Goal: Connect with others: Participate in discussion

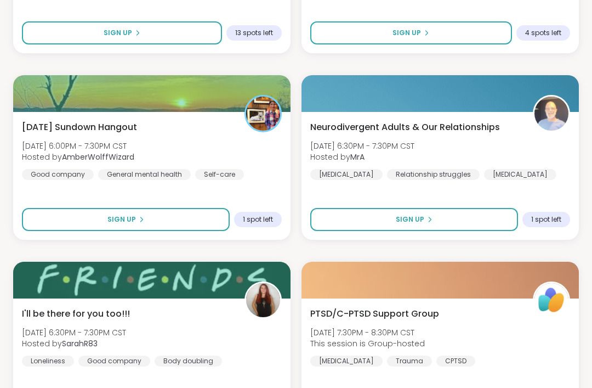
scroll to position [1427, 0]
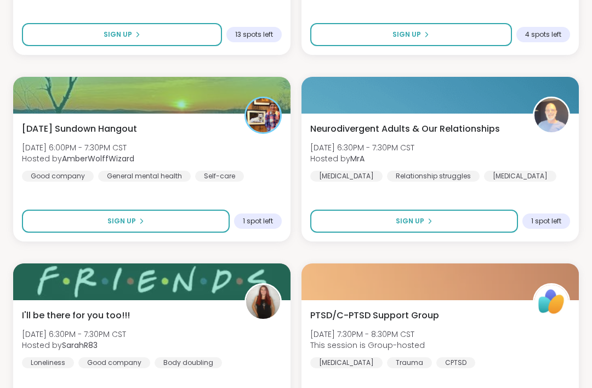
click at [186, 224] on button "Sign Up" at bounding box center [126, 220] width 208 height 23
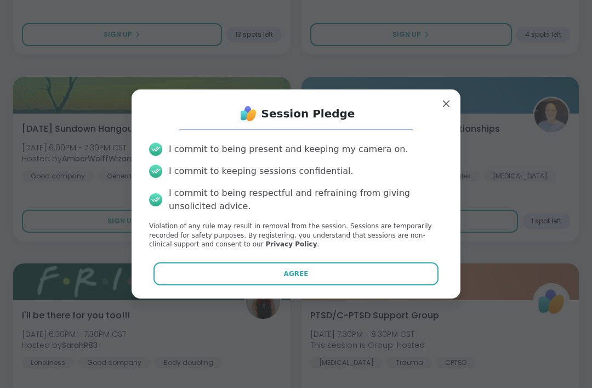
click at [319, 259] on div "Session Pledge I commit to being present and keeping my camera on. I commit to …" at bounding box center [295, 193] width 311 height 191
click at [337, 276] on button "Agree" at bounding box center [296, 273] width 286 height 23
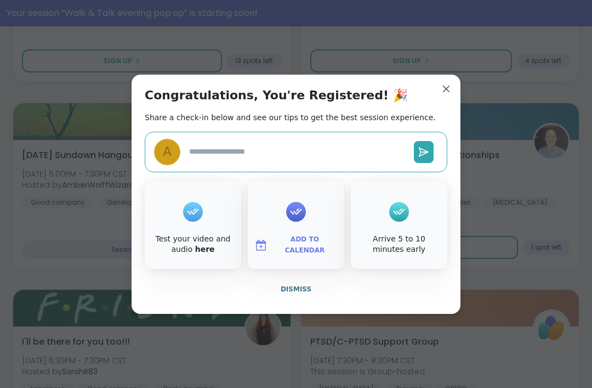
click at [350, 289] on button "Dismiss" at bounding box center [296, 288] width 303 height 23
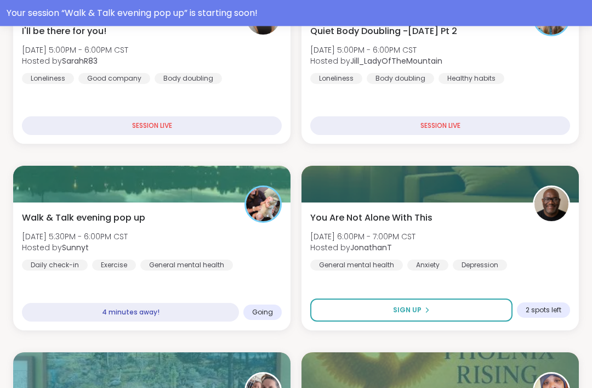
scroll to position [991, 0]
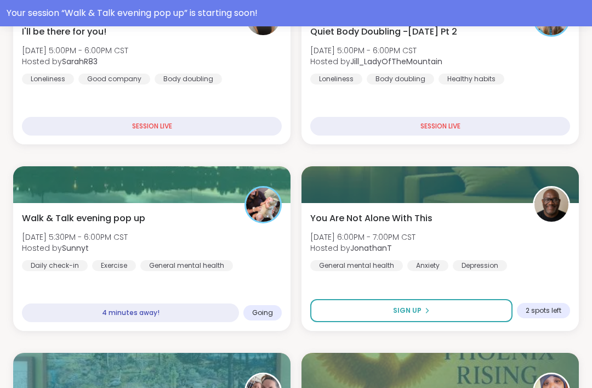
click at [247, 244] on div "Walk & Talk evening pop up [DATE] 5:30PM - 6:00PM CST Hosted by Sunnyt Daily ch…" at bounding box center [152, 241] width 260 height 59
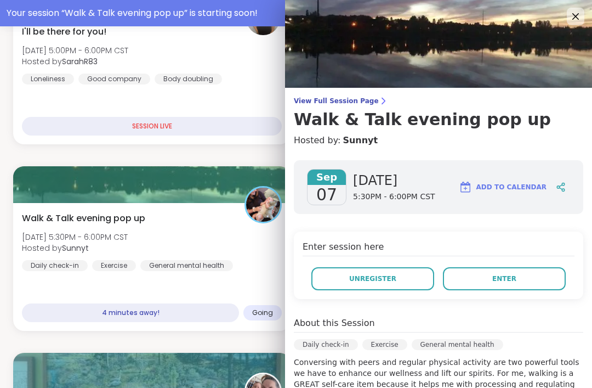
click at [525, 277] on button "Enter" at bounding box center [504, 278] width 123 height 23
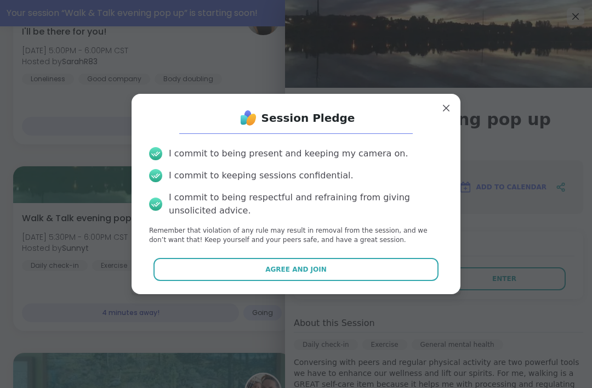
click at [392, 272] on button "Agree and Join" at bounding box center [296, 269] width 286 height 23
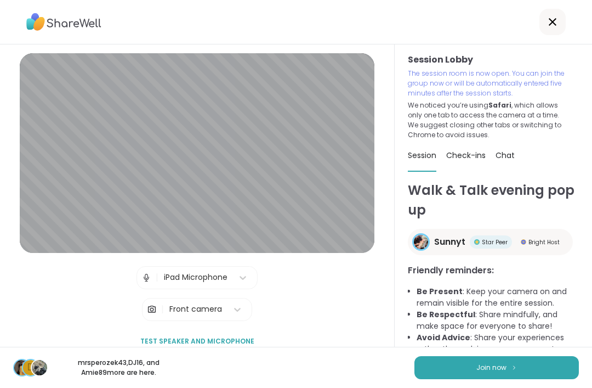
click at [504, 377] on button "Join now" at bounding box center [496, 367] width 164 height 23
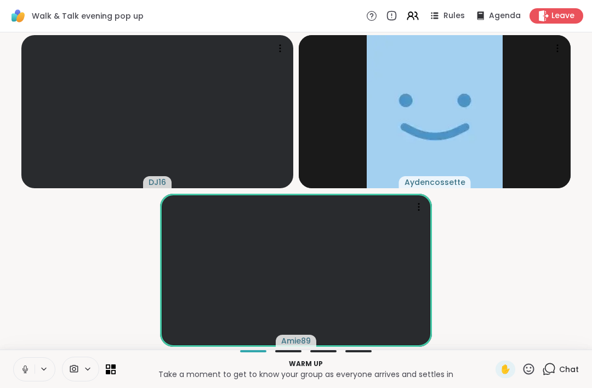
click at [18, 373] on button at bounding box center [24, 368] width 21 height 23
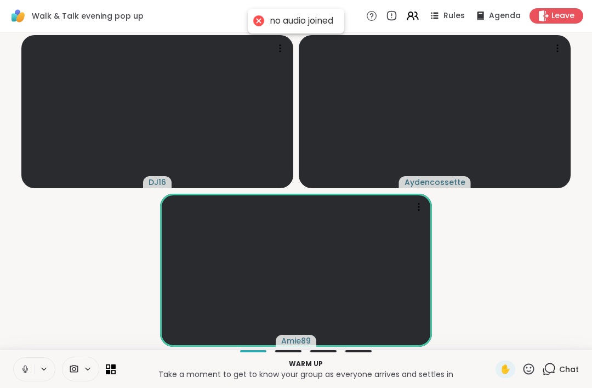
click at [23, 376] on button at bounding box center [24, 368] width 21 height 23
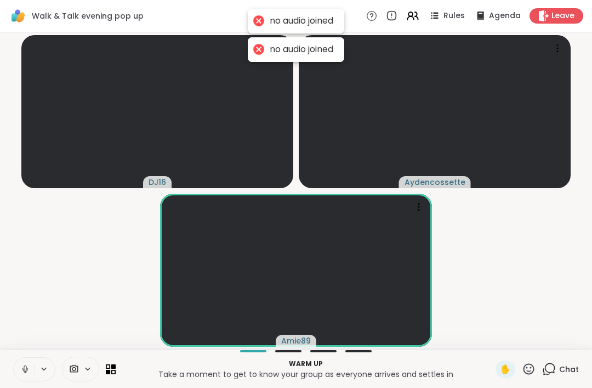
click at [19, 367] on button at bounding box center [24, 368] width 21 height 23
click at [20, 376] on button at bounding box center [24, 368] width 21 height 23
click at [21, 367] on icon at bounding box center [25, 369] width 10 height 10
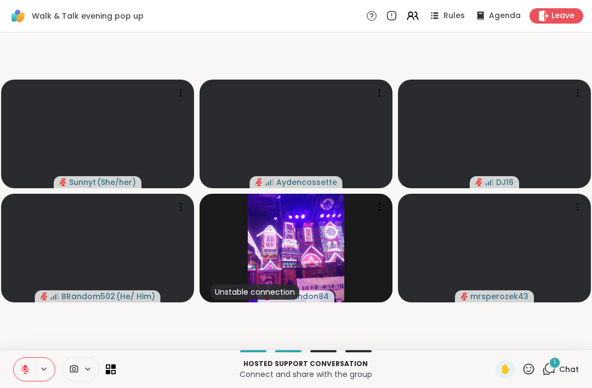
click at [34, 356] on div "Hosted support conversation Connect and share with the group ✋ 1 Chat" at bounding box center [296, 368] width 592 height 38
click at [33, 355] on div "Hosted support conversation Connect and share with the group ✋ 1 Chat" at bounding box center [296, 368] width 592 height 38
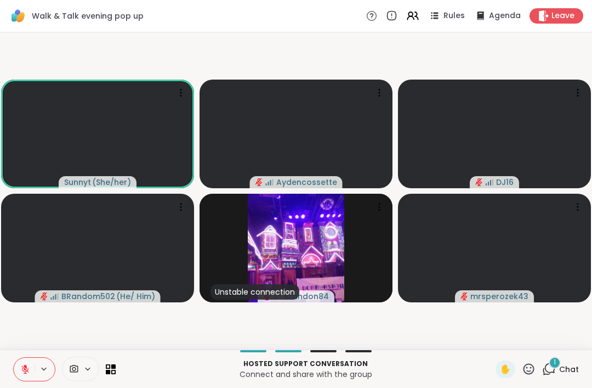
click at [35, 367] on button at bounding box center [45, 368] width 20 height 9
click at [22, 368] on icon at bounding box center [25, 369] width 10 height 10
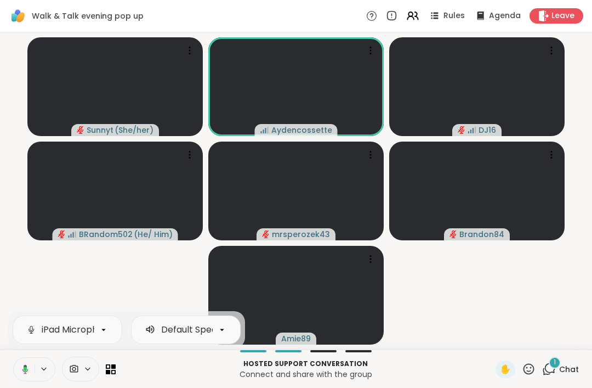
click at [33, 361] on button at bounding box center [23, 368] width 22 height 23
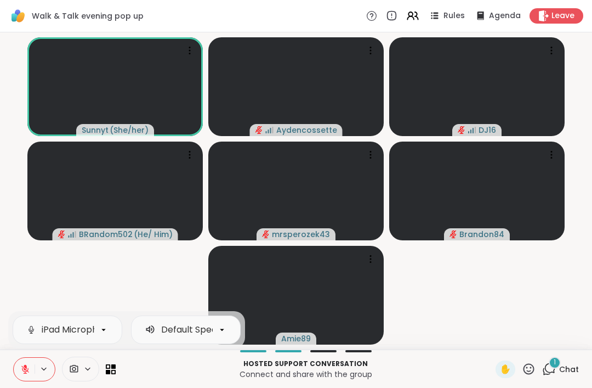
click at [22, 368] on icon at bounding box center [25, 369] width 8 height 8
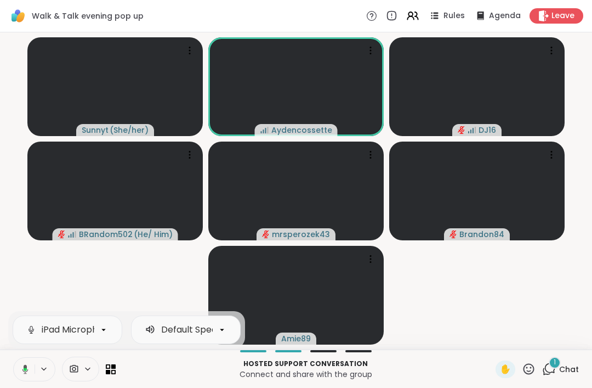
click at [24, 366] on icon at bounding box center [25, 368] width 6 height 9
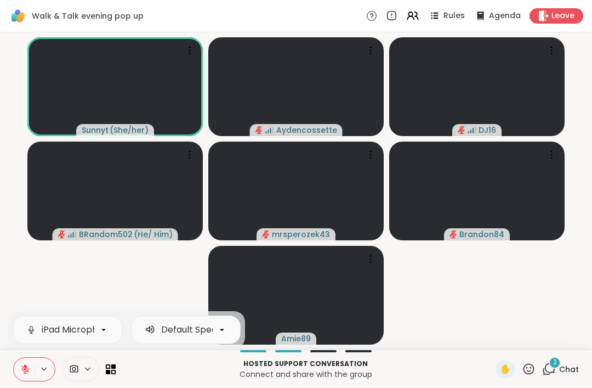
click at [564, 372] on span "Chat" at bounding box center [569, 368] width 20 height 11
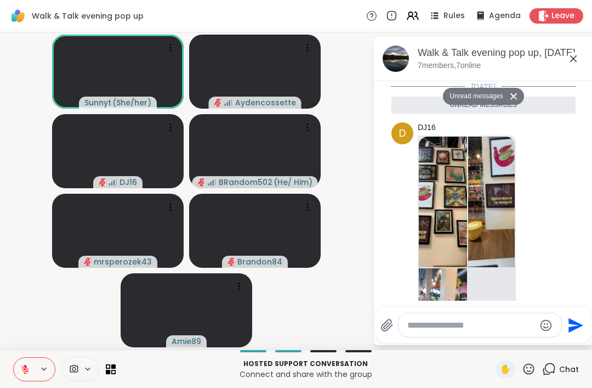
scroll to position [244, 0]
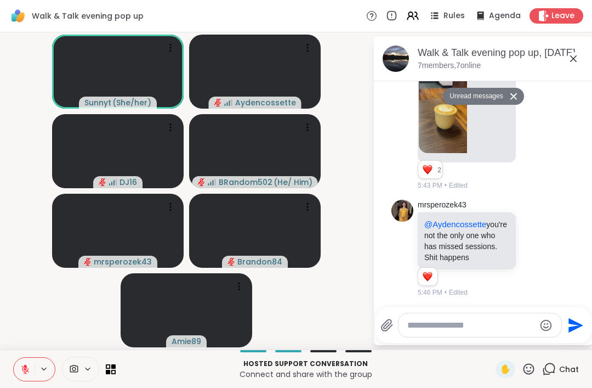
click at [533, 242] on icon at bounding box center [535, 247] width 10 height 11
click at [450, 228] on div "Select Reaction: Heart" at bounding box center [448, 230] width 10 height 10
click at [431, 275] on div "Reactions: love" at bounding box center [428, 276] width 10 height 10
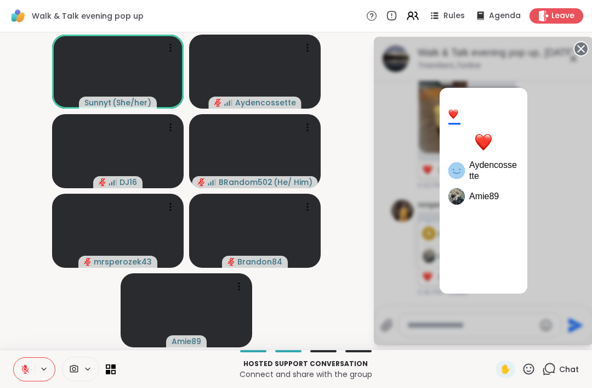
click at [568, 196] on div "2 Aydencossette Amie89" at bounding box center [483, 191] width 219 height 308
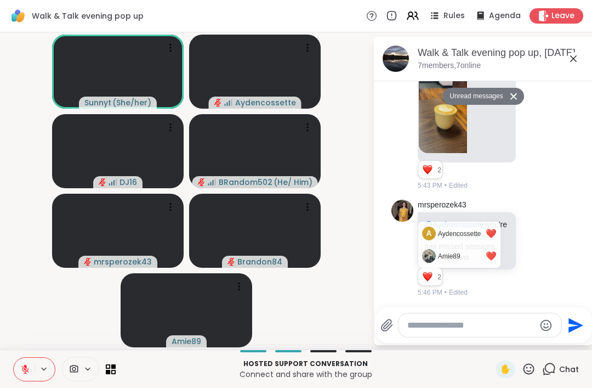
click at [570, 61] on icon at bounding box center [573, 58] width 13 height 13
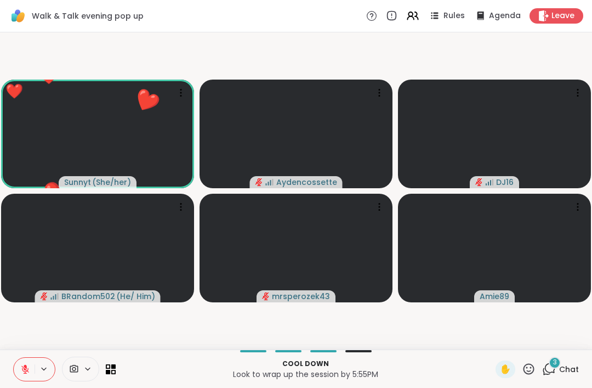
click at [534, 374] on icon at bounding box center [529, 369] width 14 height 14
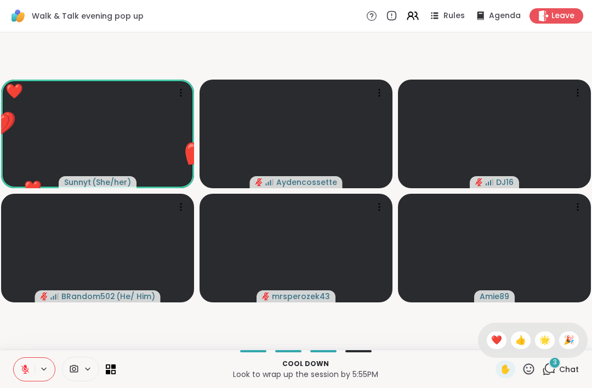
click at [498, 342] on span "❤️" at bounding box center [496, 339] width 11 height 13
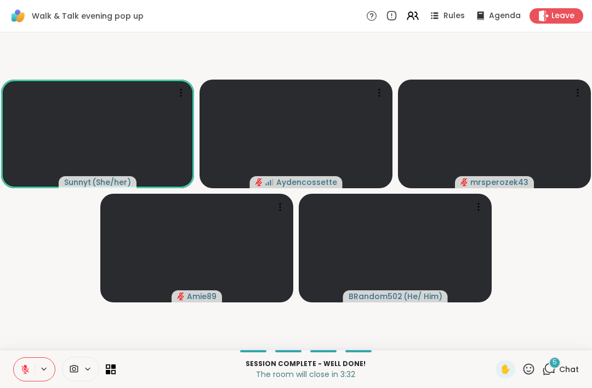
click at [568, 23] on div "Leave" at bounding box center [557, 15] width 54 height 15
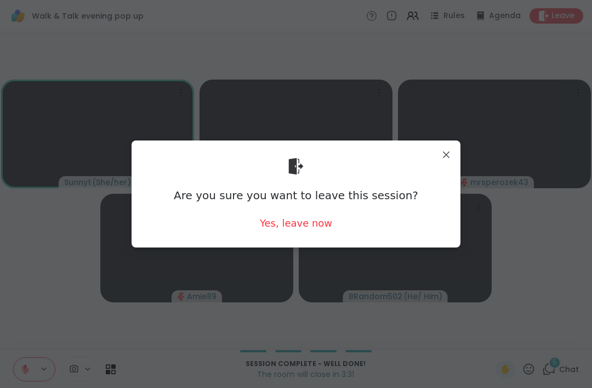
click at [318, 224] on div "Yes, leave now" at bounding box center [296, 223] width 72 height 14
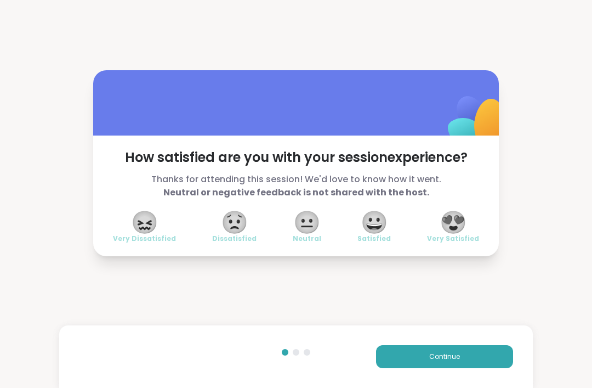
click at [470, 363] on button "Continue" at bounding box center [444, 356] width 137 height 23
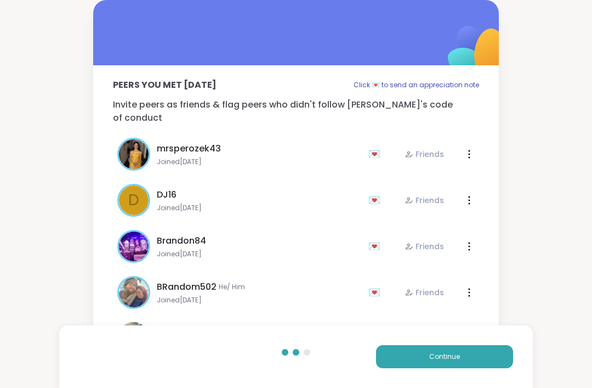
click at [496, 367] on button "Continue" at bounding box center [444, 356] width 137 height 23
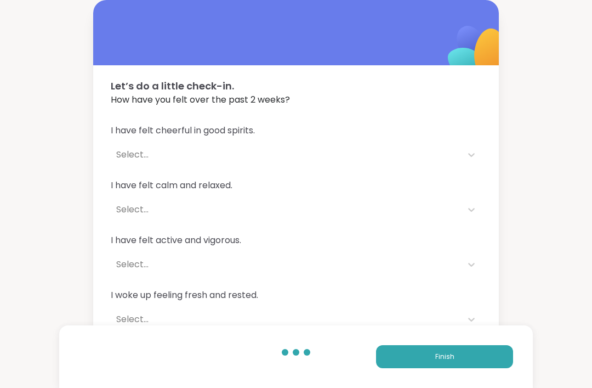
click at [499, 367] on button "Finish" at bounding box center [444, 356] width 137 height 23
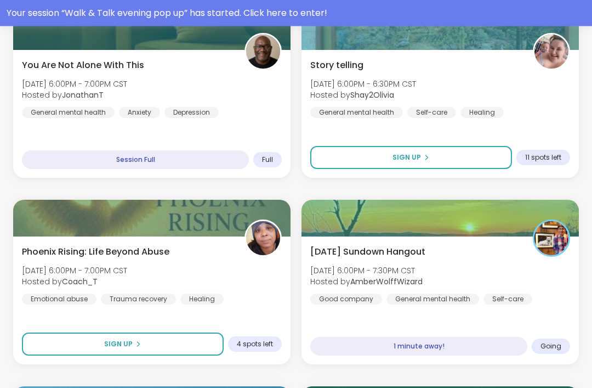
scroll to position [772, 0]
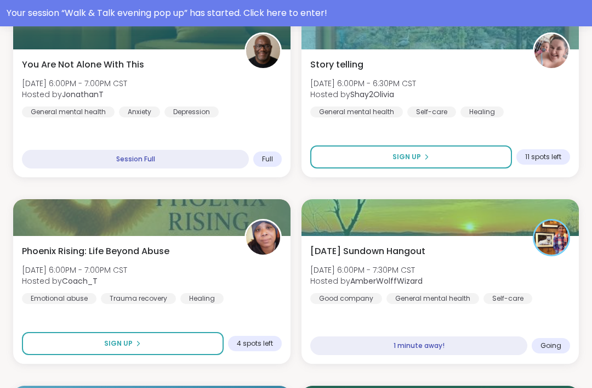
click at [492, 254] on div "[DATE] Sundown Hangout [DATE] 6:00PM - 7:30PM CST Hosted by AmberWolffWizard Go…" at bounding box center [440, 273] width 260 height 59
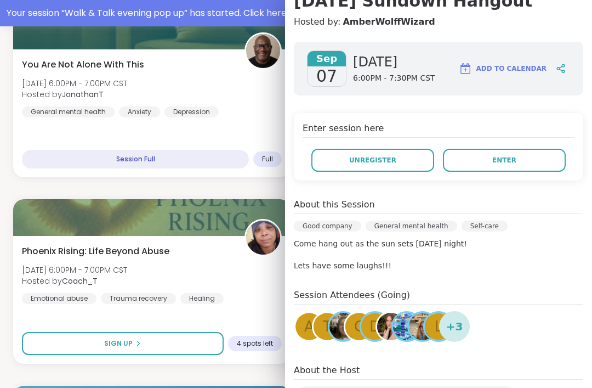
scroll to position [113, 0]
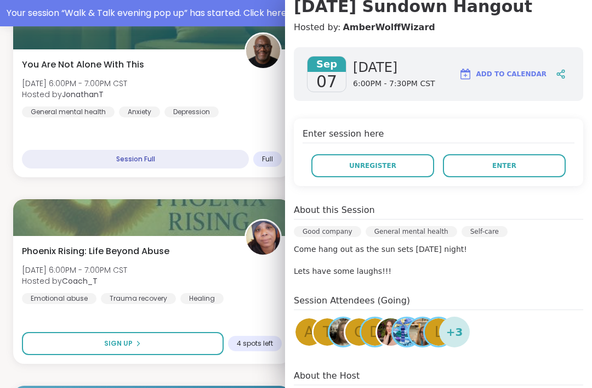
click at [527, 167] on button "Enter" at bounding box center [504, 165] width 123 height 23
click at [539, 163] on button "Enter" at bounding box center [504, 165] width 123 height 23
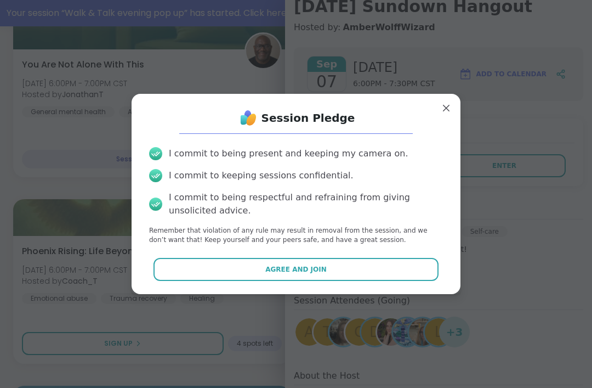
click at [413, 281] on button "Agree and Join" at bounding box center [296, 269] width 286 height 23
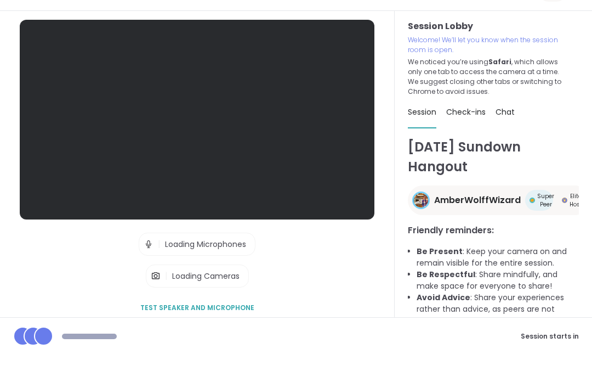
scroll to position [35, 0]
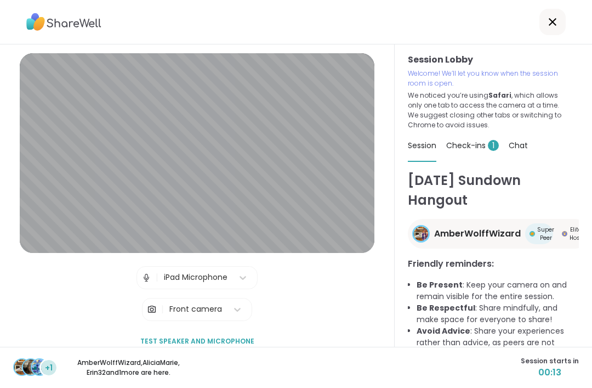
click at [481, 140] on span "Check-ins 1" at bounding box center [472, 145] width 53 height 11
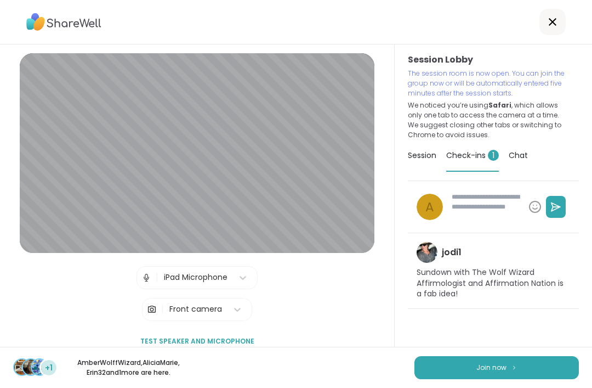
click at [544, 366] on button "Join now" at bounding box center [496, 367] width 164 height 23
type textarea "*"
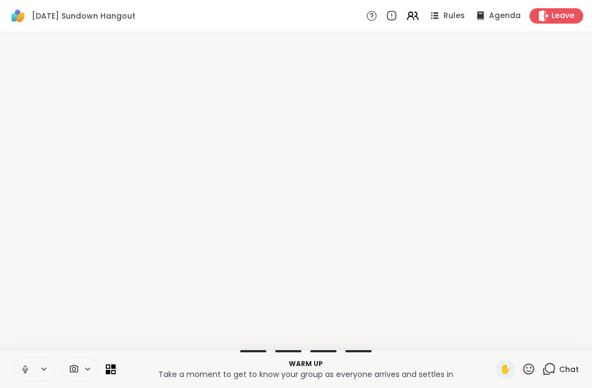
scroll to position [0, 0]
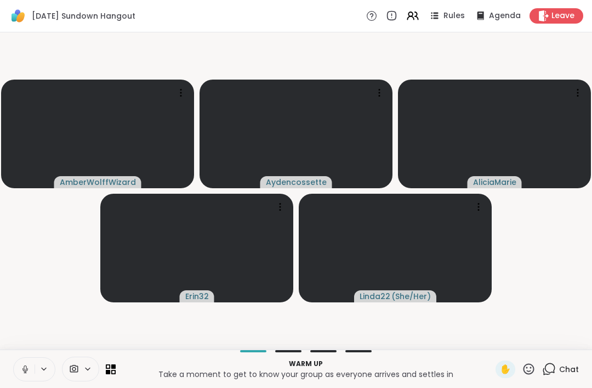
click at [32, 379] on button at bounding box center [24, 368] width 21 height 23
click at [26, 376] on button at bounding box center [24, 368] width 21 height 23
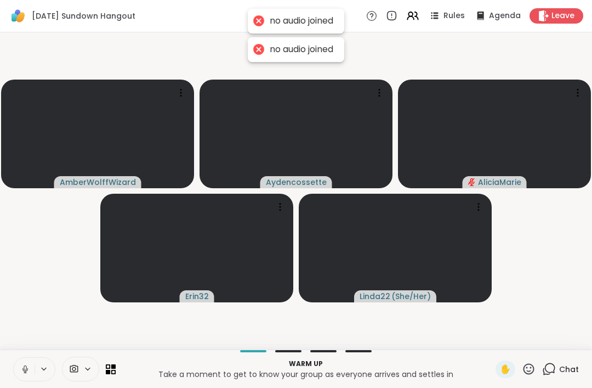
click at [31, 365] on button at bounding box center [24, 368] width 21 height 23
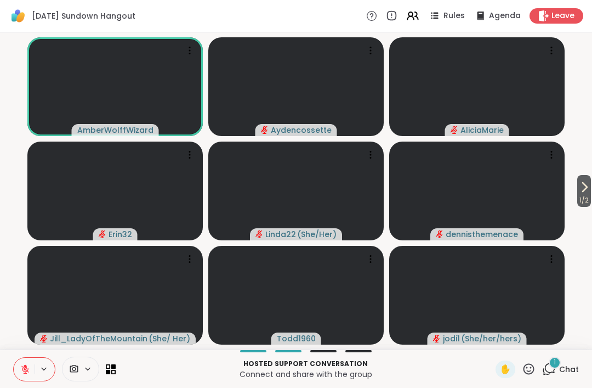
click at [25, 379] on button at bounding box center [24, 368] width 21 height 23
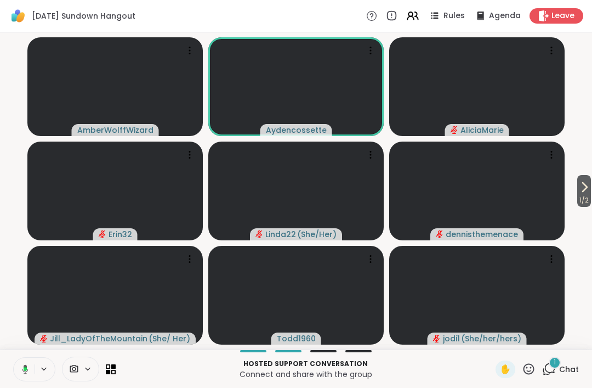
click at [27, 370] on icon at bounding box center [24, 369] width 10 height 10
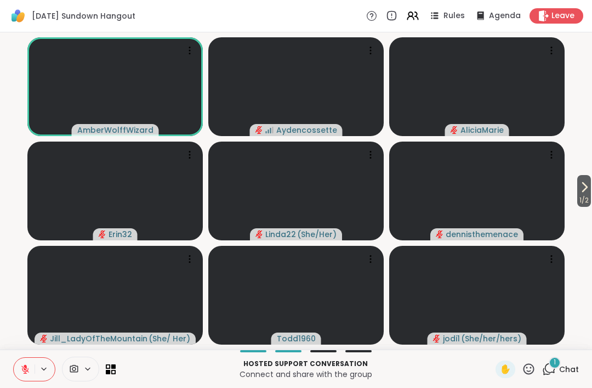
click at [20, 366] on icon at bounding box center [25, 369] width 10 height 10
click at [24, 377] on button at bounding box center [24, 368] width 21 height 23
click at [547, 23] on div "Leave" at bounding box center [557, 15] width 54 height 15
click at [561, 22] on div "Leave" at bounding box center [557, 15] width 54 height 15
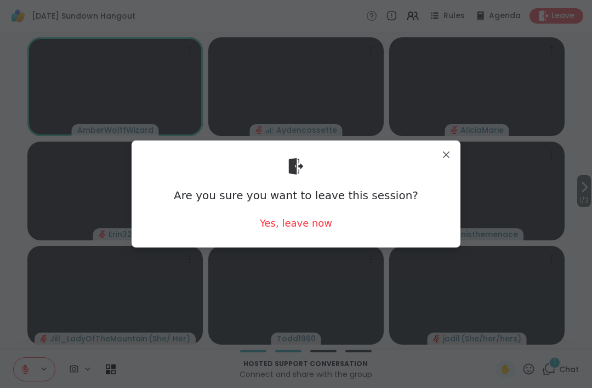
click at [293, 236] on div "Are you sure you want to leave this session? Yes, leave now" at bounding box center [295, 193] width 311 height 89
click at [320, 228] on div "Yes, leave now" at bounding box center [296, 223] width 72 height 14
